Goal: Task Accomplishment & Management: Manage account settings

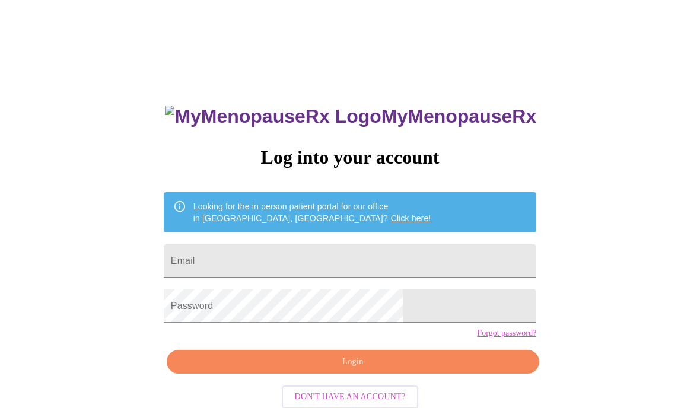
click at [255, 264] on input "Email" at bounding box center [350, 260] width 373 height 33
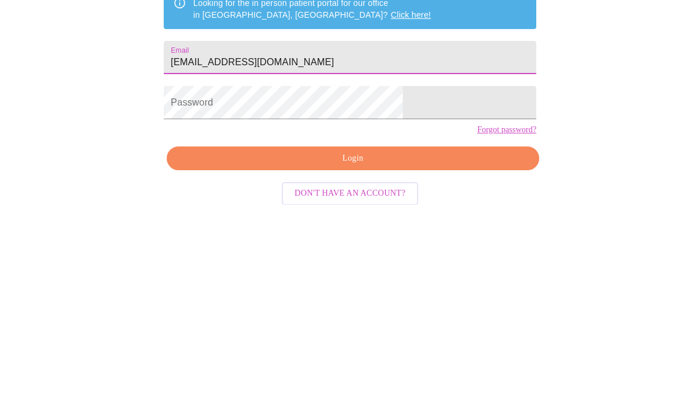
type input "[EMAIL_ADDRESS][DOMAIN_NAME]"
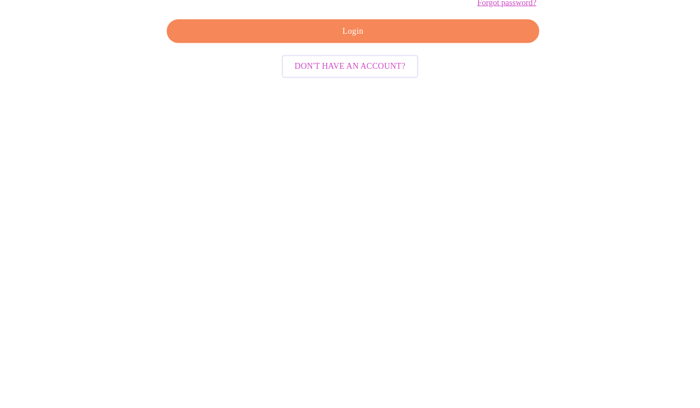
scroll to position [45, 0]
click at [283, 305] on button "Login" at bounding box center [353, 317] width 373 height 24
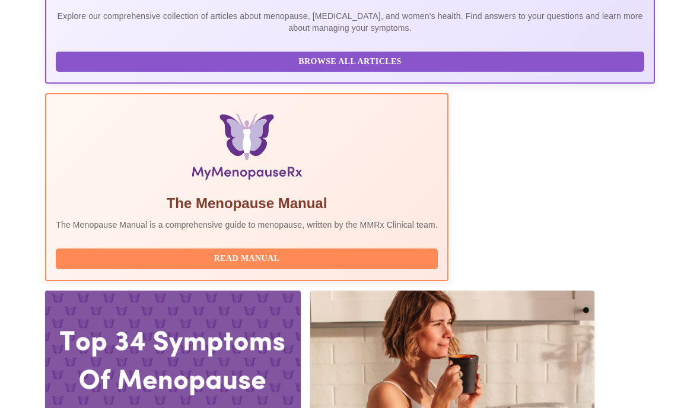
scroll to position [366, 0]
